Goal: Task Accomplishment & Management: Manage account settings

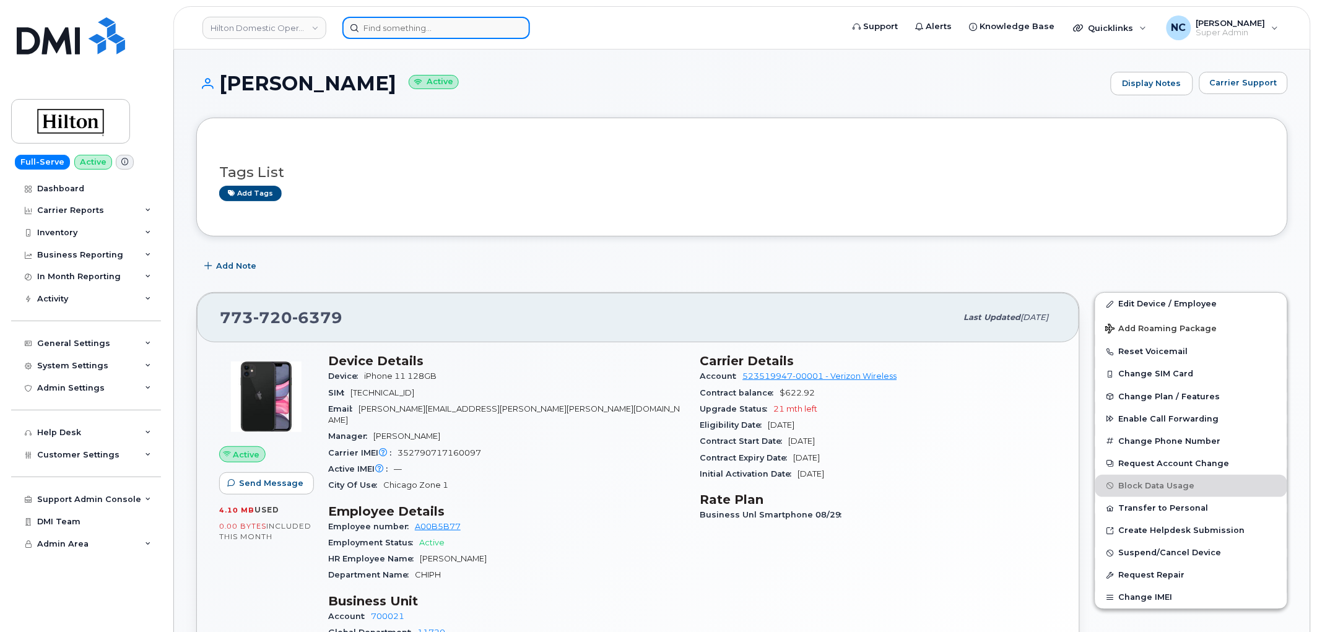
click at [469, 27] on input at bounding box center [437, 28] width 188 height 22
paste input "248-428-7991"
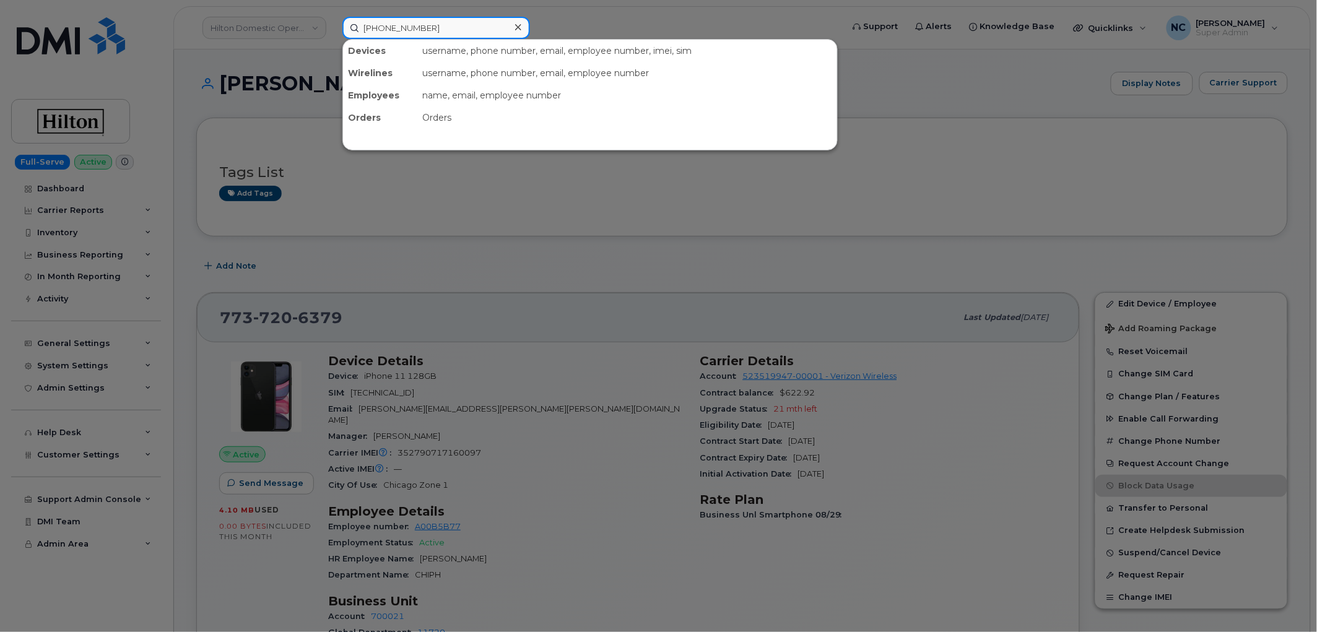
type input "248-428-7991"
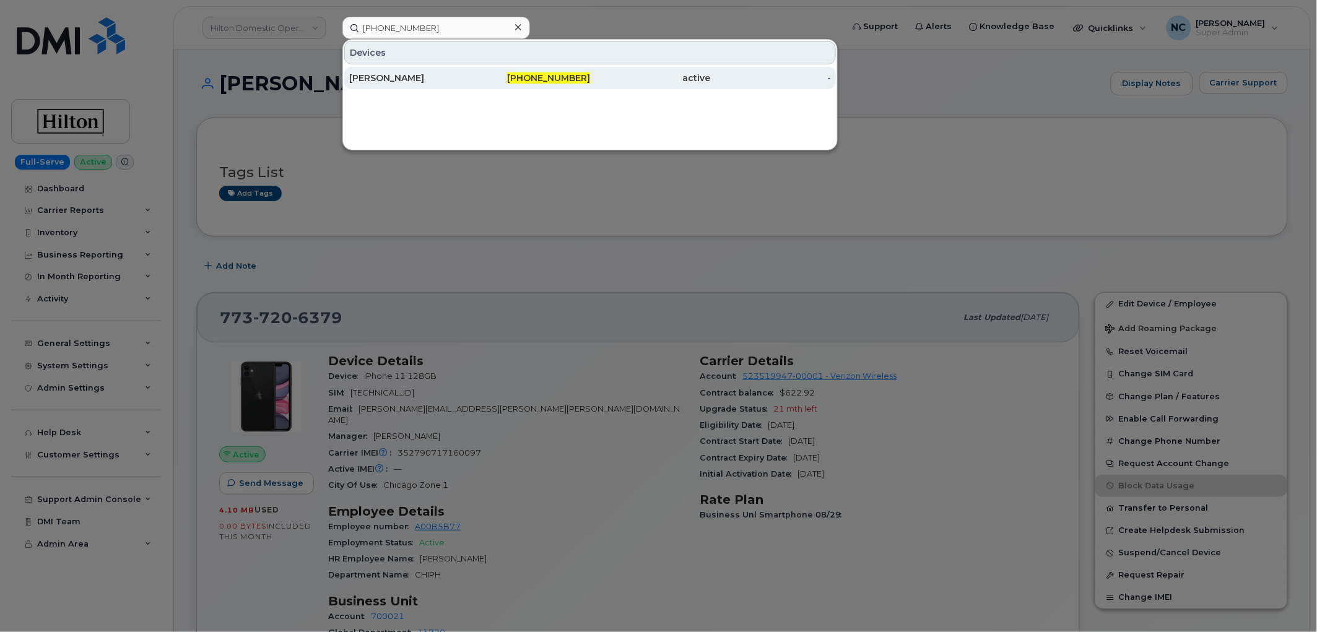
click at [472, 85] on div "248-428-7991" at bounding box center [530, 78] width 121 height 22
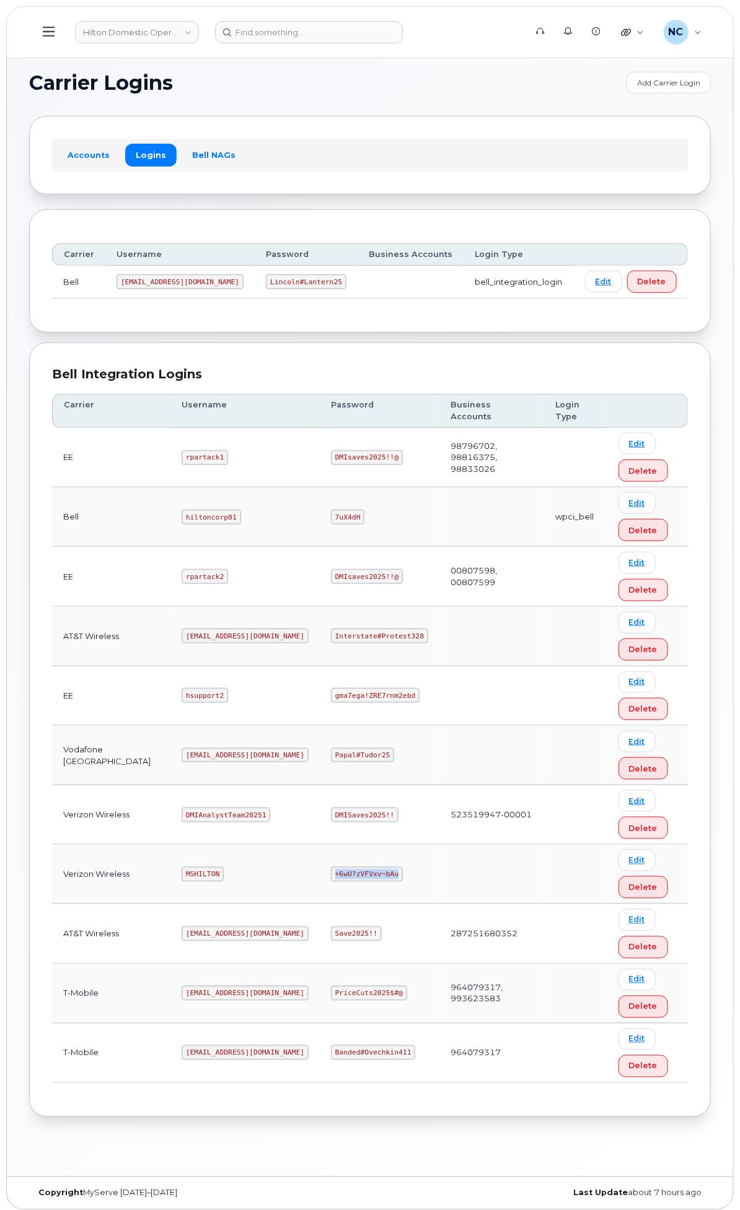
drag, startPoint x: 512, startPoint y: 914, endPoint x: 435, endPoint y: 914, distance: 76.8
click at [435, 904] on td "+6wU?zVFVxv~bAu" at bounding box center [380, 874] width 120 height 59
copy code "+6wU?zVFVxv~bAu"
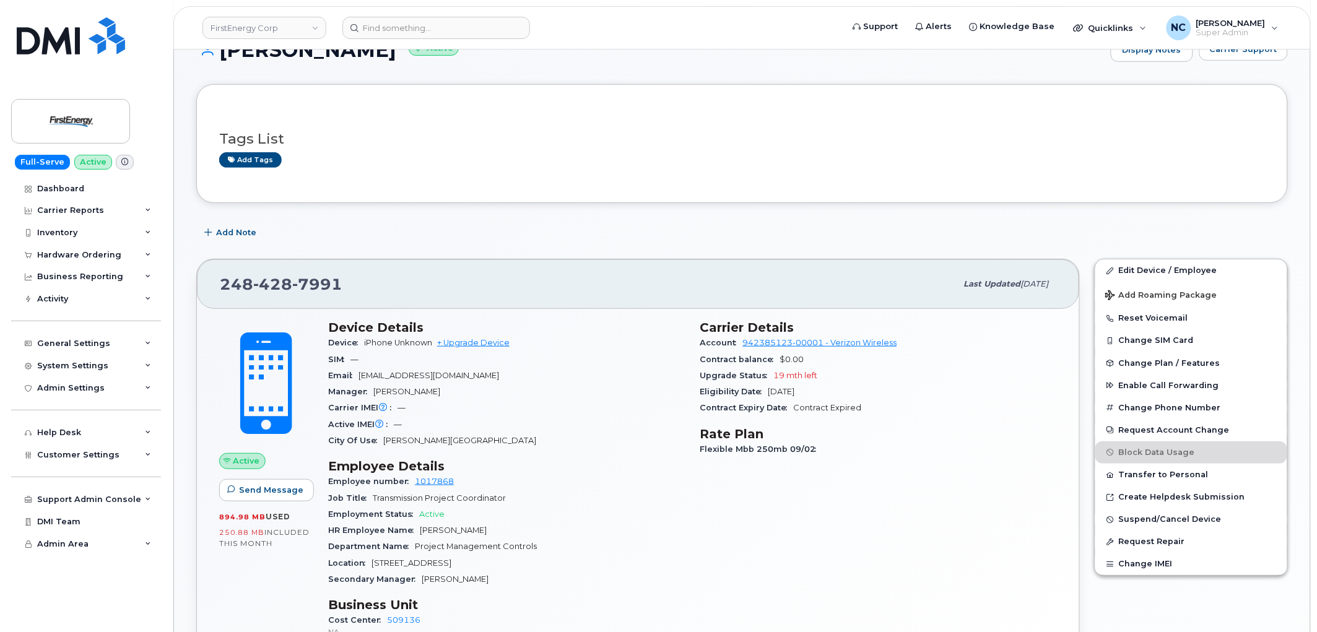
scroll to position [138, 0]
click at [435, 24] on input at bounding box center [437, 28] width 188 height 22
paste input "610-984-5956"
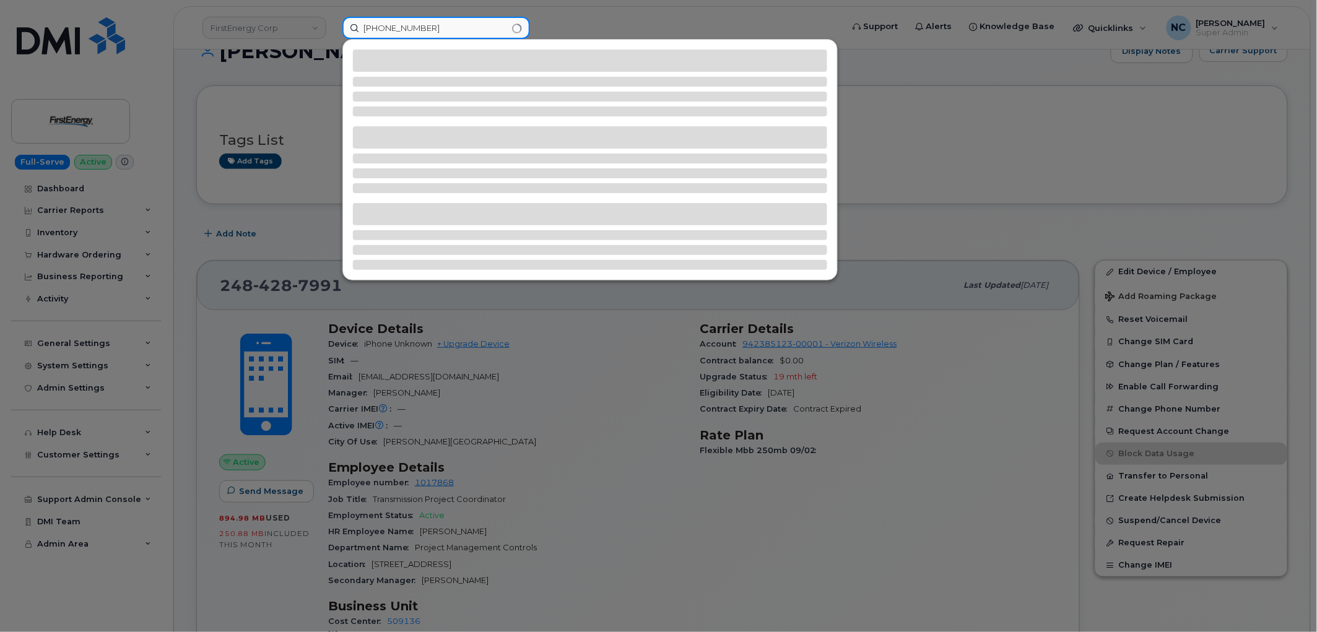
type input "610-984-5956"
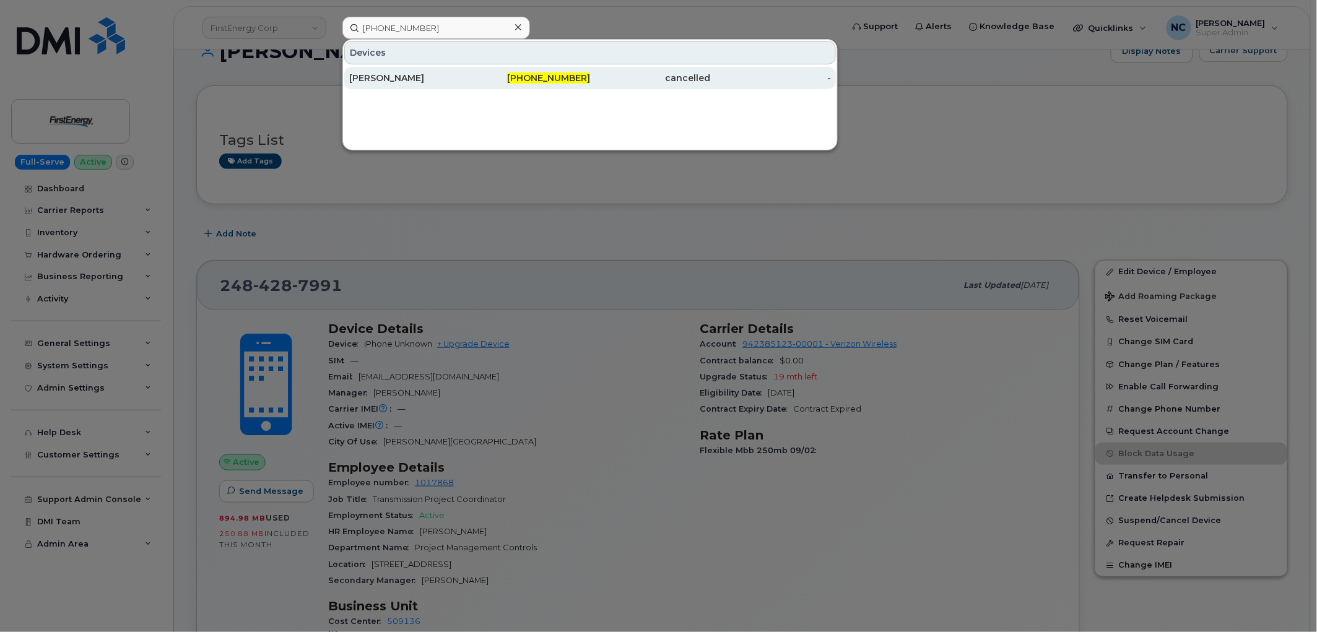
click at [423, 84] on div "[PERSON_NAME]" at bounding box center [409, 78] width 121 height 22
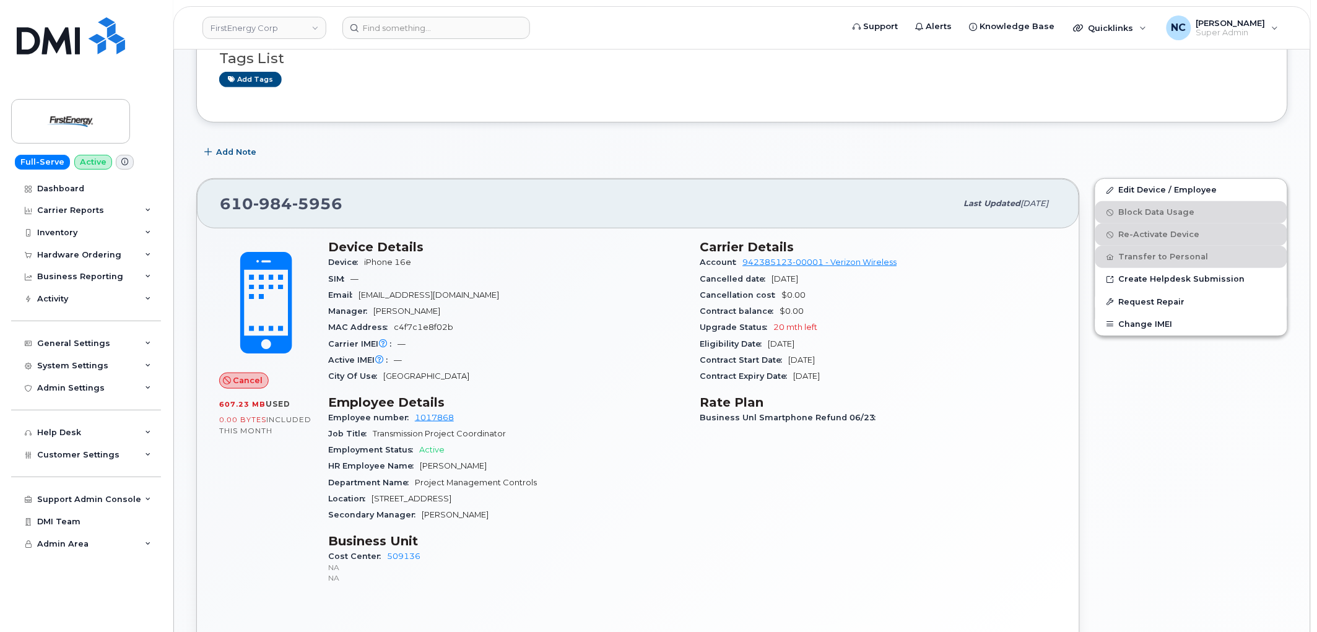
scroll to position [243, 0]
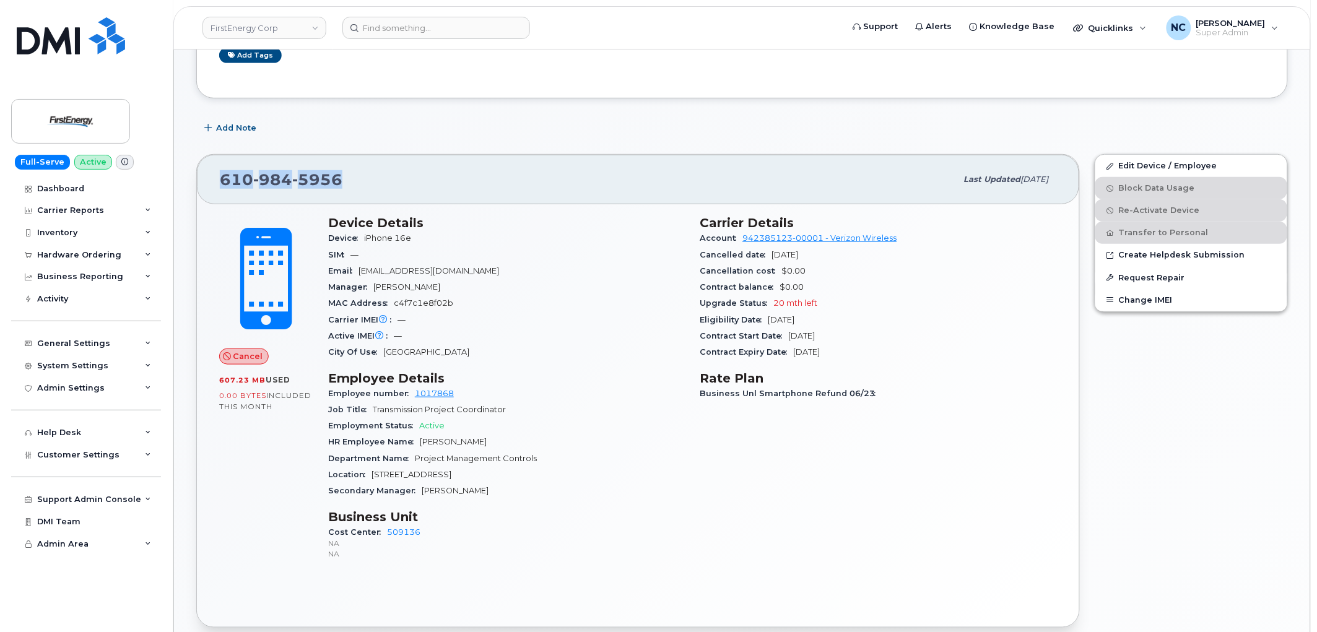
drag, startPoint x: 308, startPoint y: 182, endPoint x: 214, endPoint y: 171, distance: 94.2
click at [214, 171] on div "610 984 5956 Last updated Jun 23, 2025" at bounding box center [638, 180] width 883 height 50
copy span "610 984 5956"
click at [408, 32] on input at bounding box center [437, 28] width 188 height 22
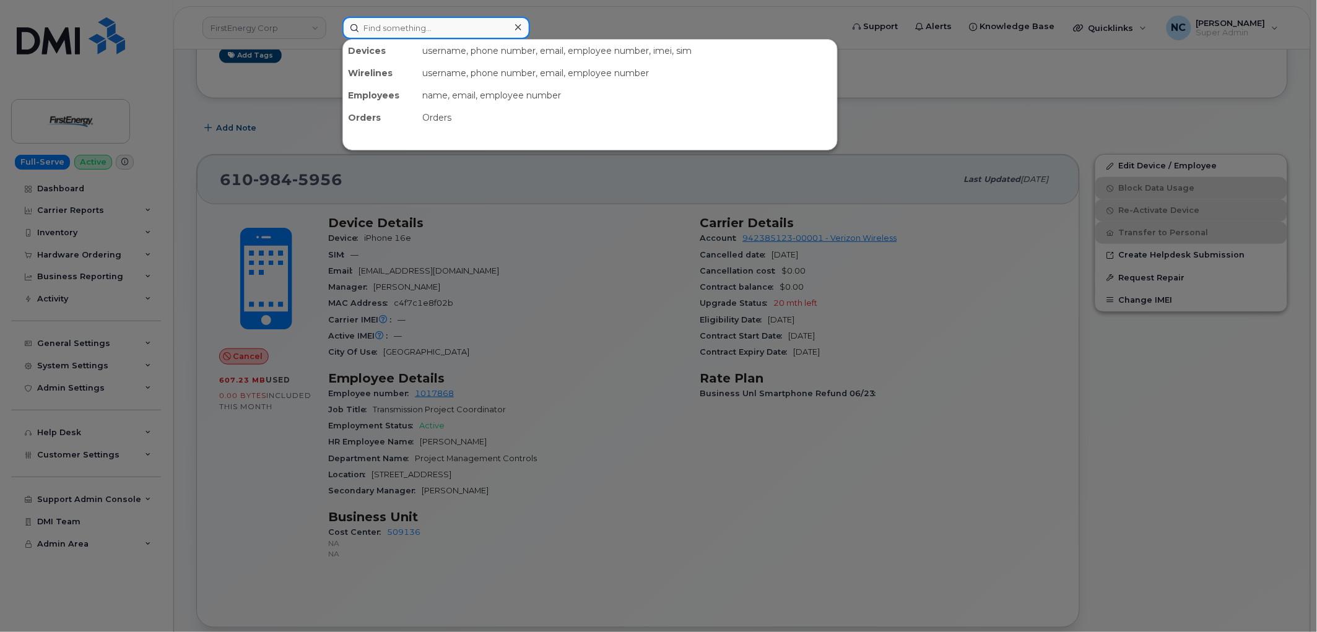
paste input "248-428-7991"
type input "248-428-7991"
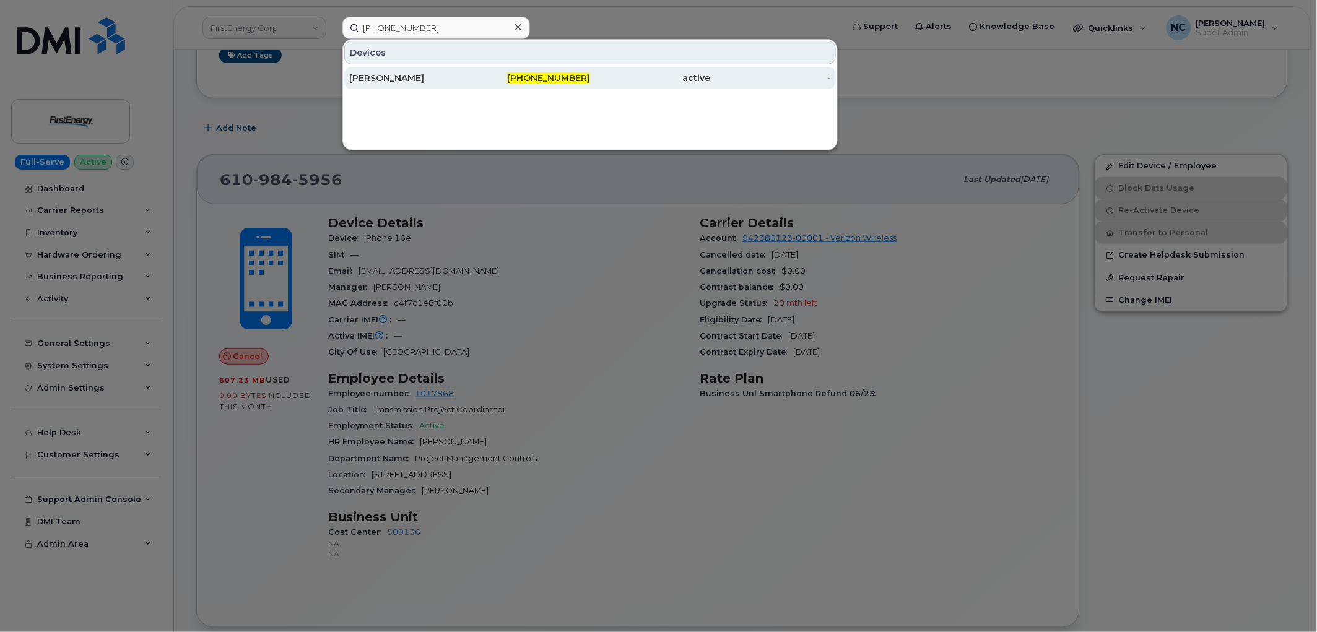
click at [410, 72] on div "Michael Hierholzer" at bounding box center [409, 78] width 121 height 12
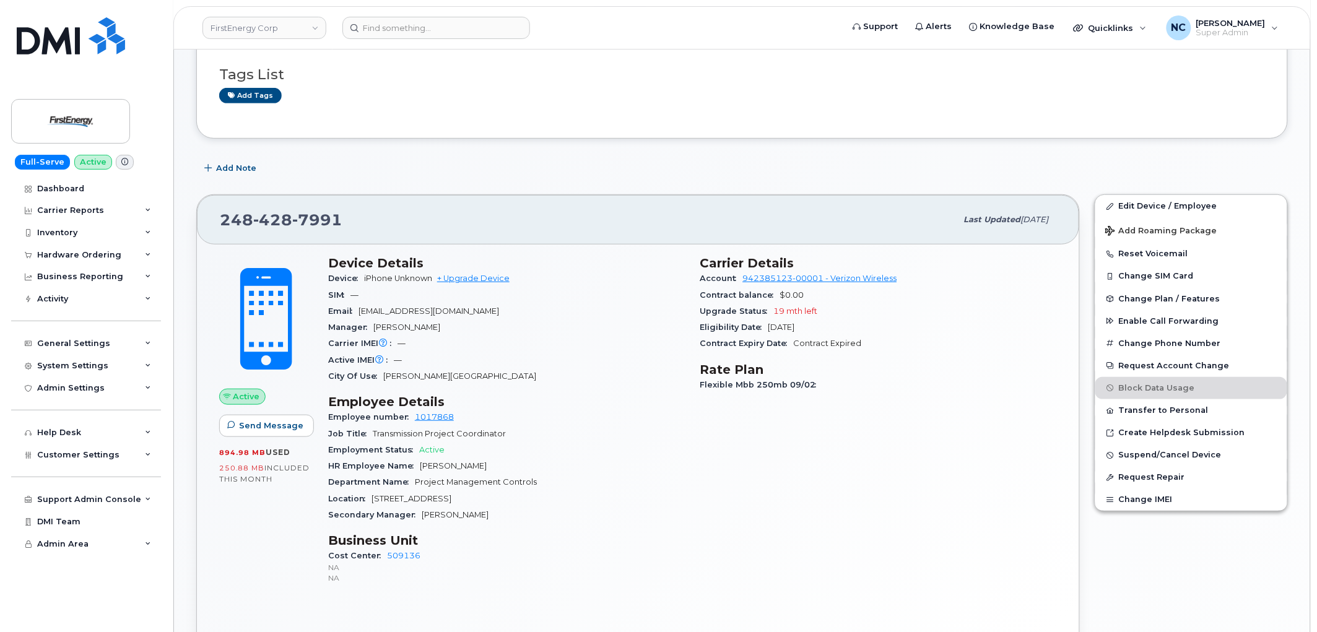
scroll to position [206, 0]
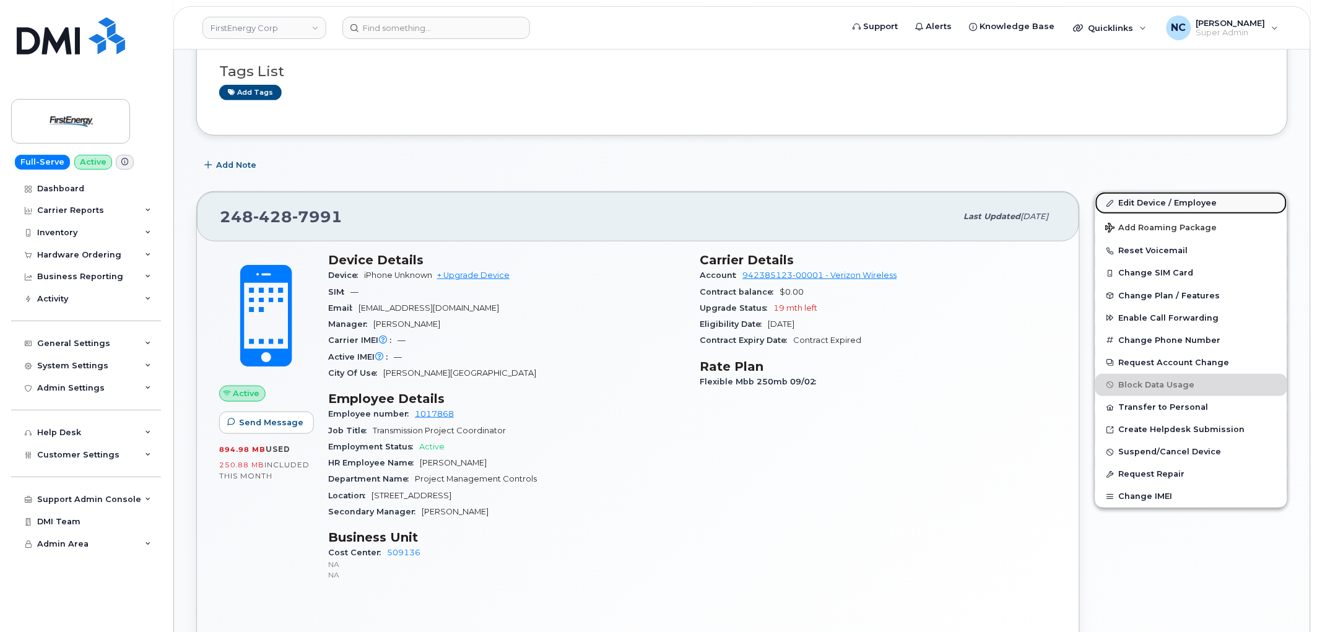
click at [1169, 197] on link "Edit Device / Employee" at bounding box center [1192, 203] width 192 height 22
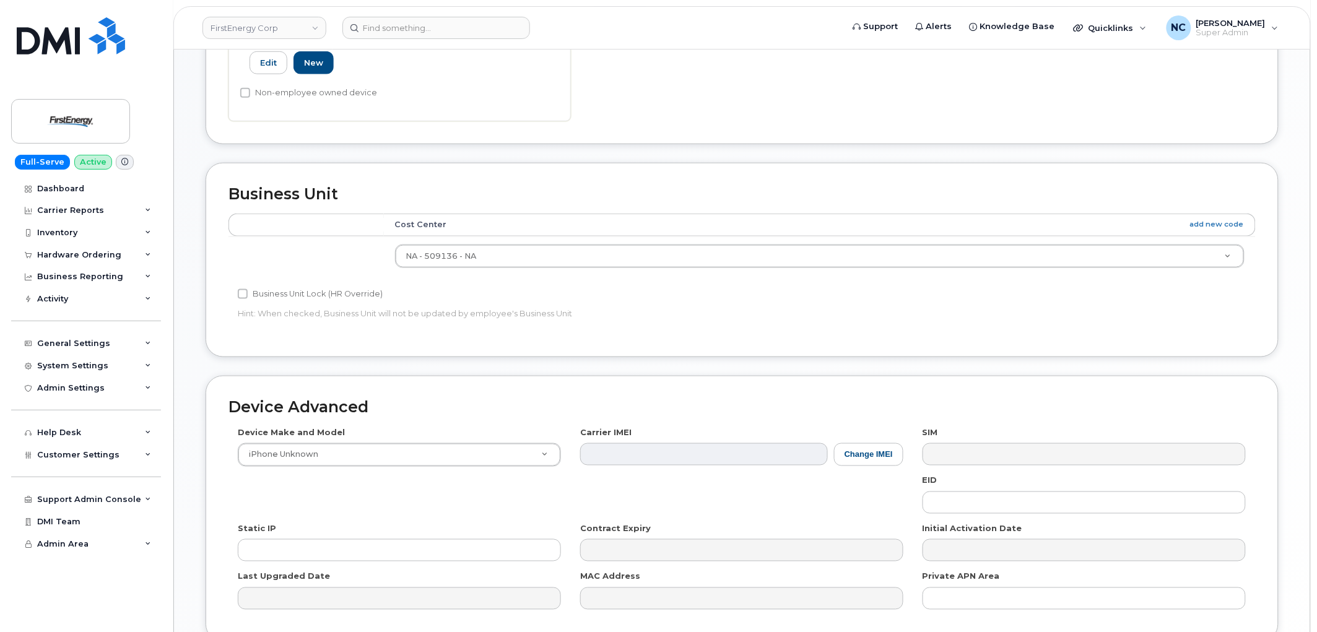
scroll to position [481, 0]
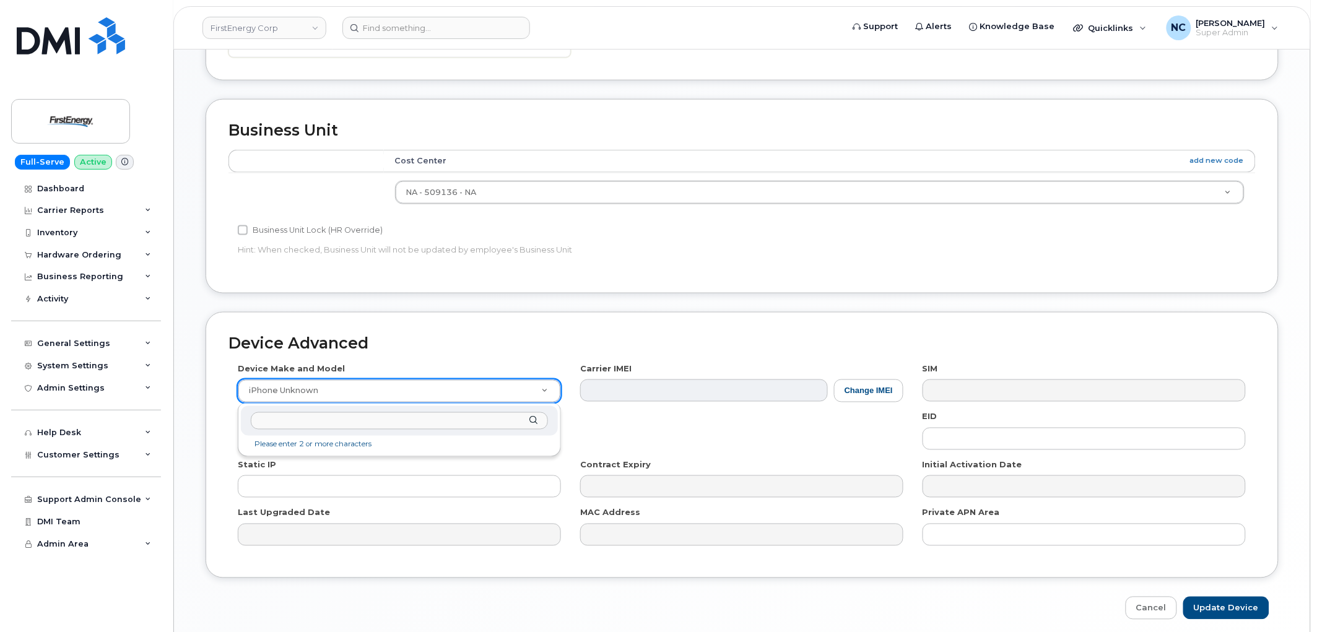
click at [373, 422] on input "text" at bounding box center [399, 422] width 297 height 18
click at [283, 418] on input "text" at bounding box center [399, 422] width 297 height 18
paste input "TCL LINKZONE 5G UW"
type input "TCL LINKZONE 5G UW"
select select "3058"
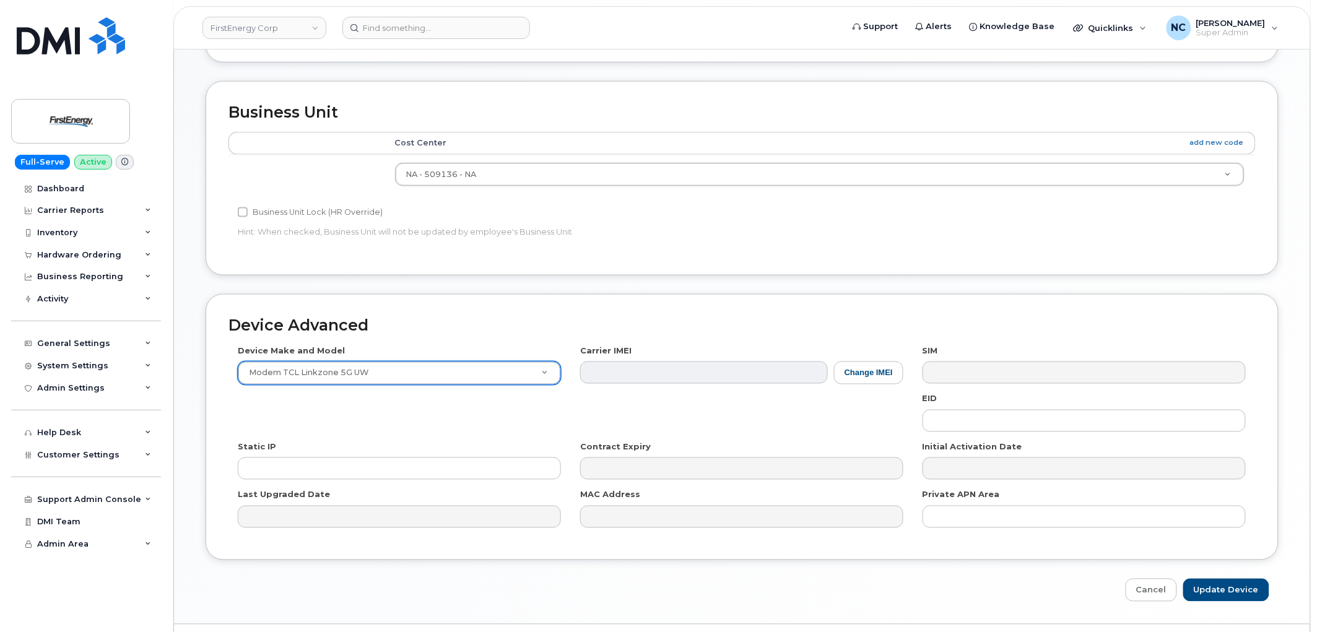
scroll to position [531, 0]
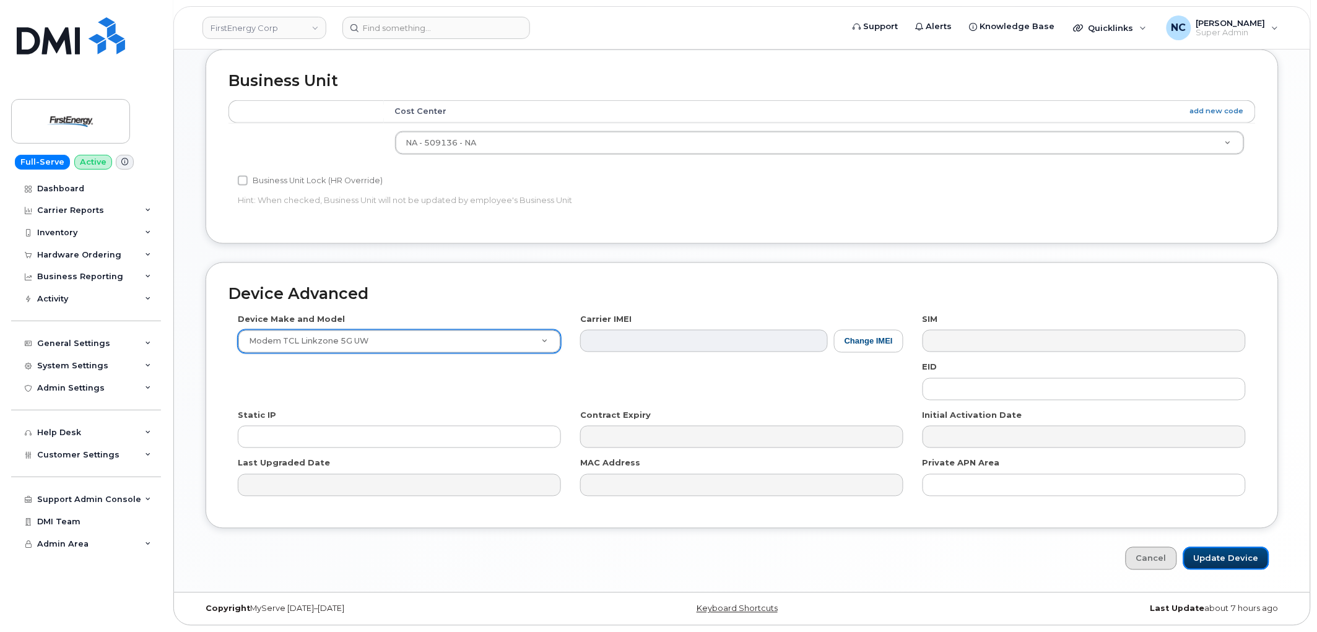
click at [1243, 555] on input "Update Device" at bounding box center [1227, 559] width 86 height 23
type input "Saving..."
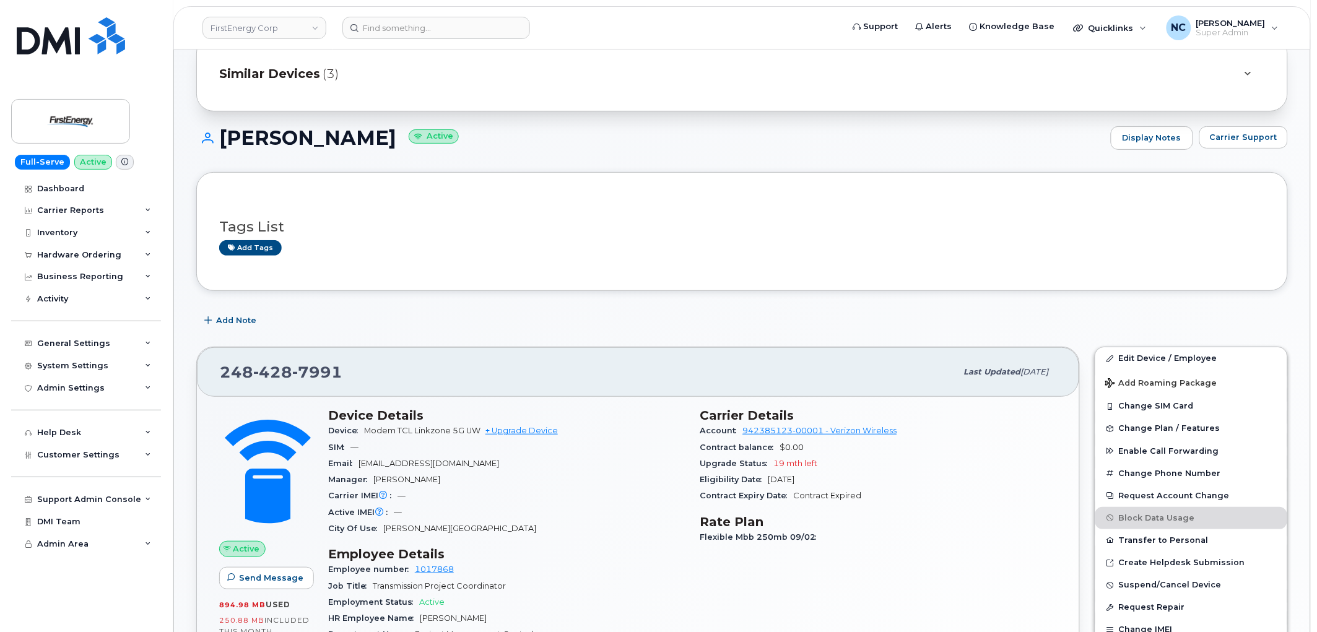
scroll to position [138, 0]
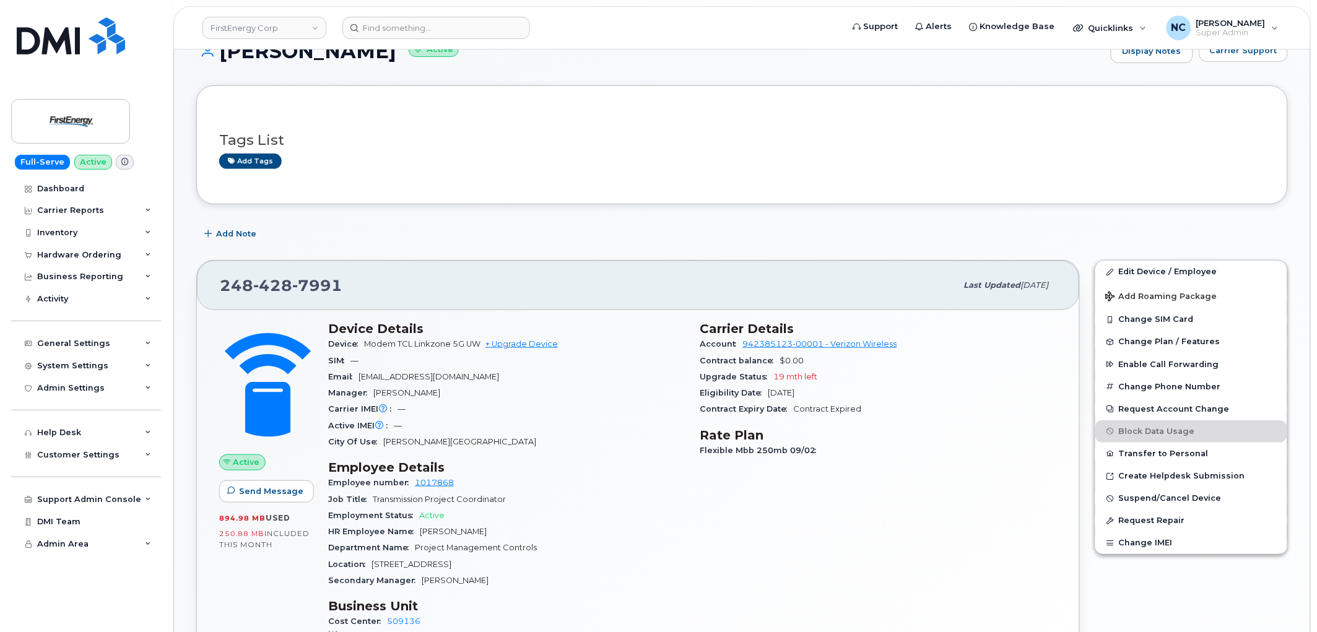
click at [370, 9] on header "FirstEnergy Corp Support Alerts Knowledge Base Quicklinks Suspend / Cancel Devi…" at bounding box center [742, 27] width 1138 height 43
click at [417, 22] on input at bounding box center [437, 28] width 188 height 22
paste input "330-819-1232"
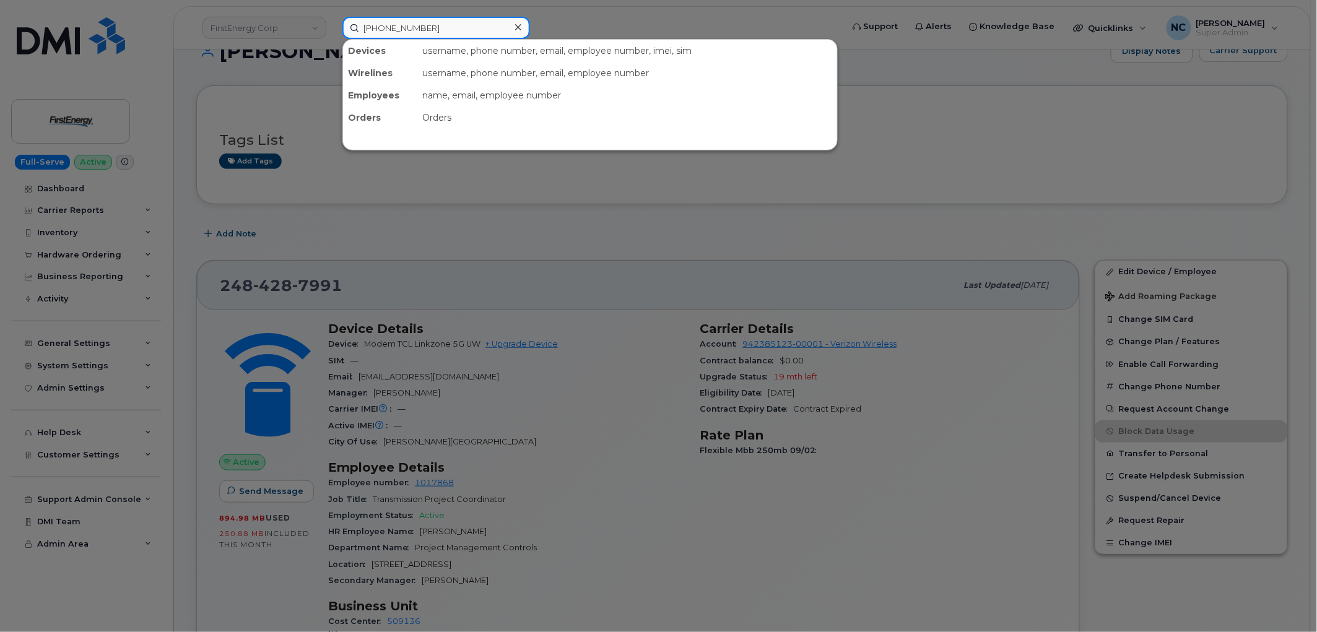
type input "330-819-1232"
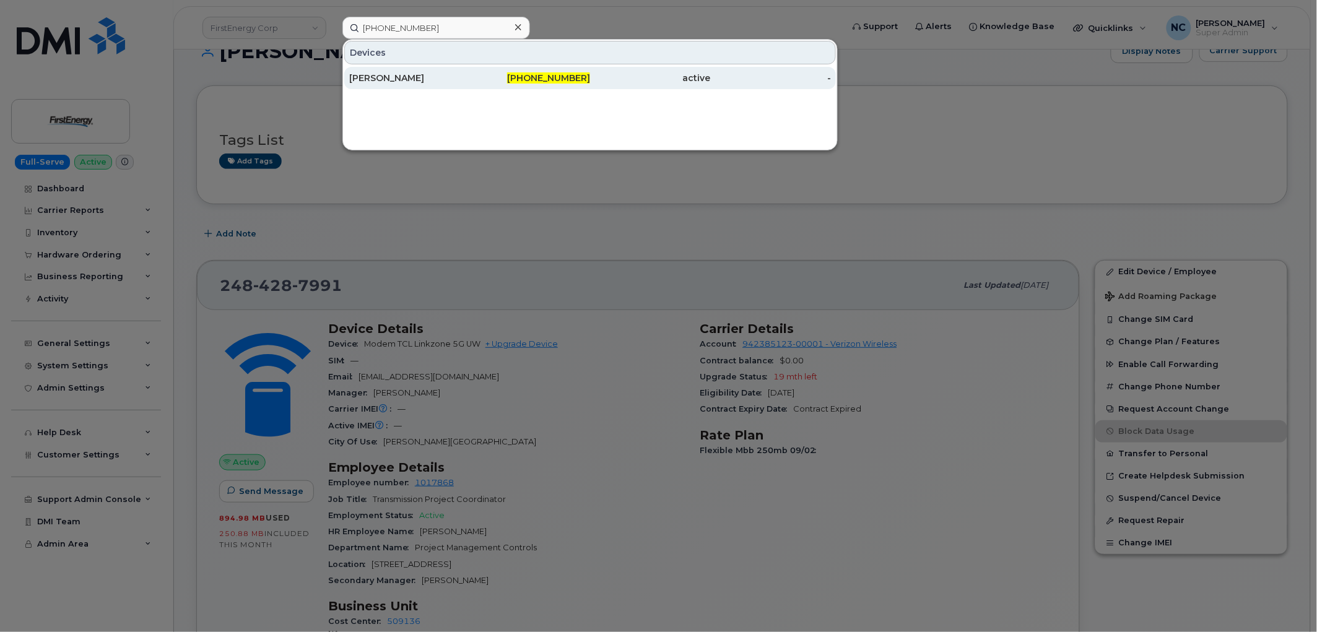
click at [498, 84] on div "330-819-1232" at bounding box center [530, 78] width 121 height 22
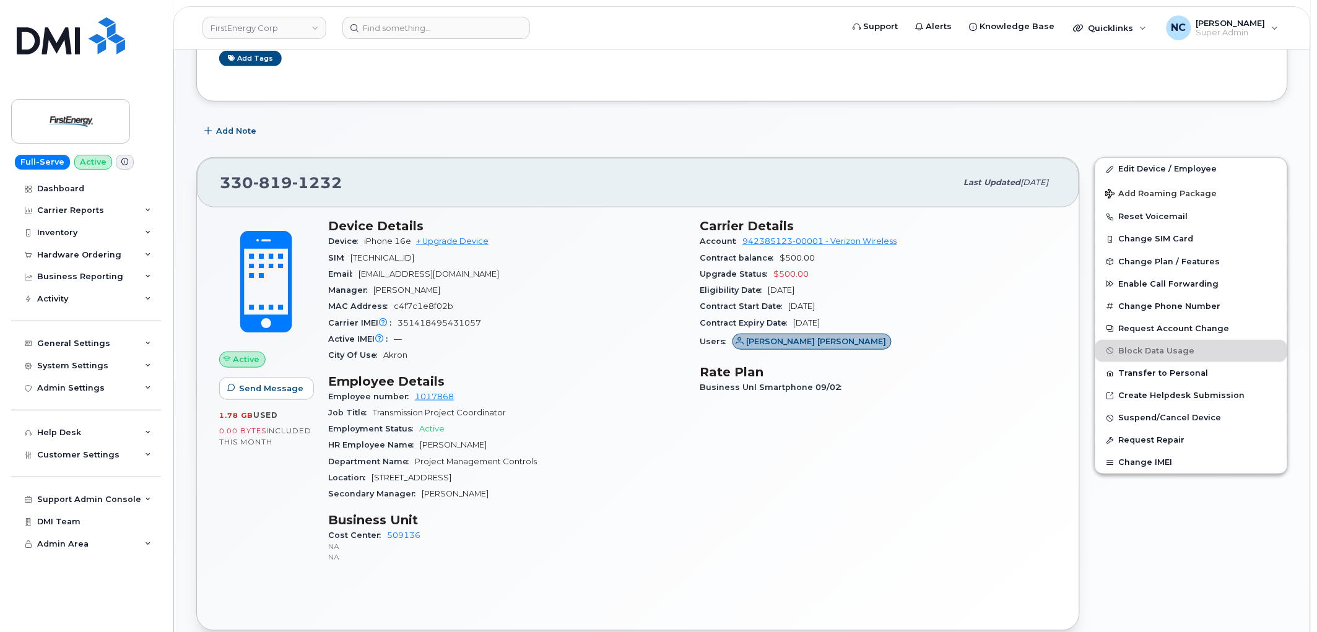
scroll to position [275, 0]
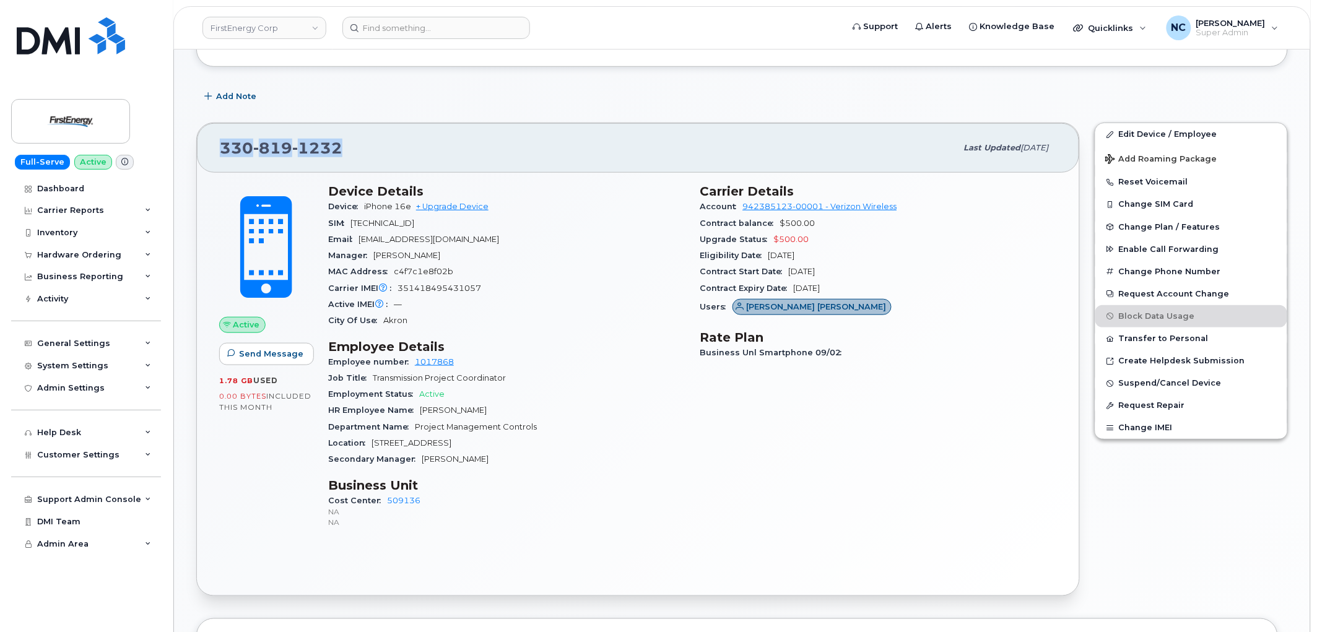
drag, startPoint x: 261, startPoint y: 149, endPoint x: 15, endPoint y: 138, distance: 245.5
click at [220, 146] on div "[PHONE_NUMBER]" at bounding box center [588, 148] width 737 height 26
copy span "[PHONE_NUMBER]"
